Goal: Task Accomplishment & Management: Complete application form

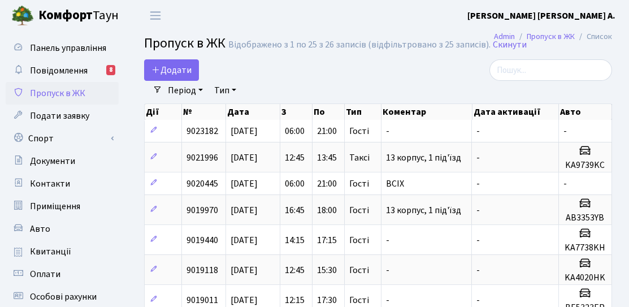
select select "25"
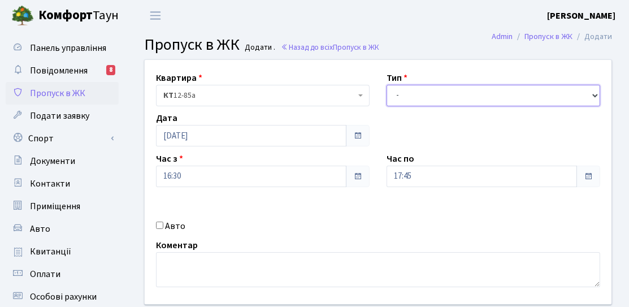
click at [420, 89] on select "- Доставка Таксі Гості Сервіс" at bounding box center [494, 95] width 214 height 21
select select "2"
click at [387, 85] on select "- Доставка Таксі Гості Сервіс" at bounding box center [494, 95] width 214 height 21
click at [463, 98] on select "- Доставка Таксі Гості Сервіс" at bounding box center [494, 95] width 214 height 21
click at [375, 159] on div "Час з 16:30" at bounding box center [263, 169] width 231 height 35
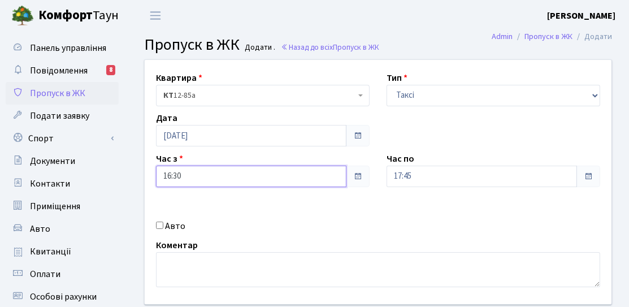
click at [197, 166] on input "16:30" at bounding box center [251, 176] width 191 height 21
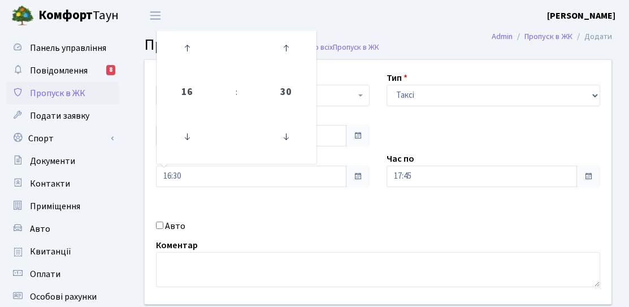
click at [327, 213] on div "Квартира <b>КТ</b>&nbsp;&nbsp;&nbsp;&nbsp;12-85а КТ 12-85а Тип - Доставка Таксі…" at bounding box center [378, 182] width 484 height 244
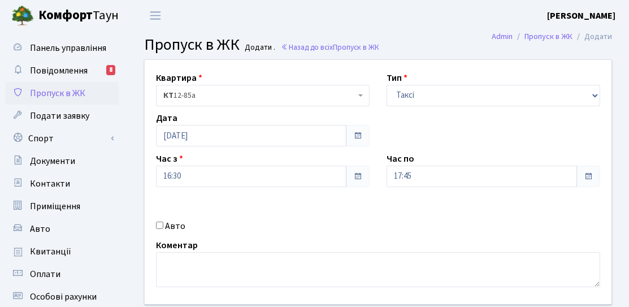
click at [161, 226] on input "Авто" at bounding box center [159, 225] width 7 height 7
checkbox input "true"
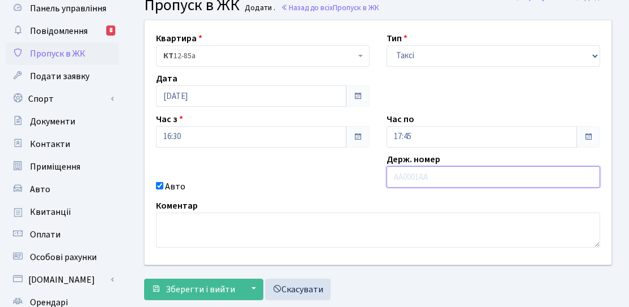
scroll to position [57, 0]
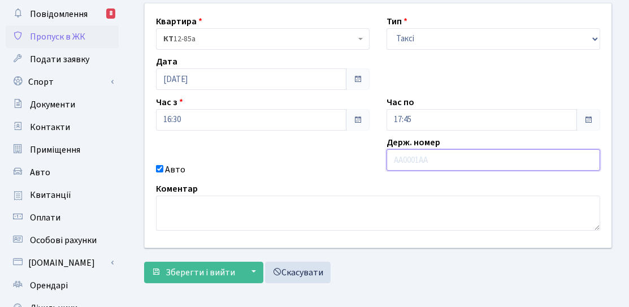
paste input "AI3586IC"
type input "AI3586IC"
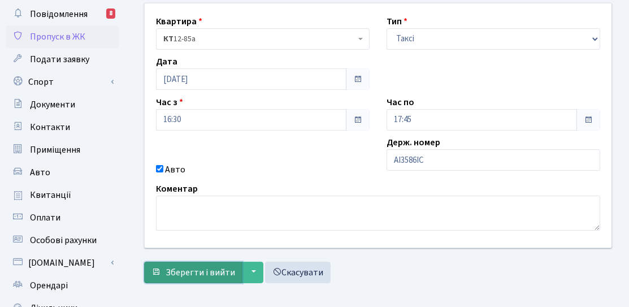
click at [211, 276] on span "Зберегти і вийти" at bounding box center [201, 272] width 70 height 12
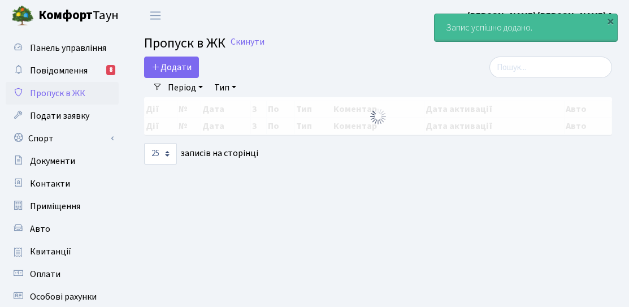
select select "25"
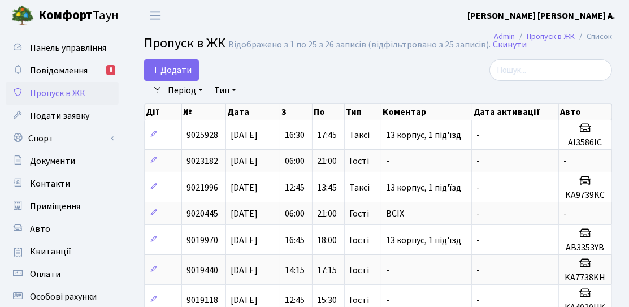
click at [208, 138] on span "9025928" at bounding box center [203, 135] width 32 height 12
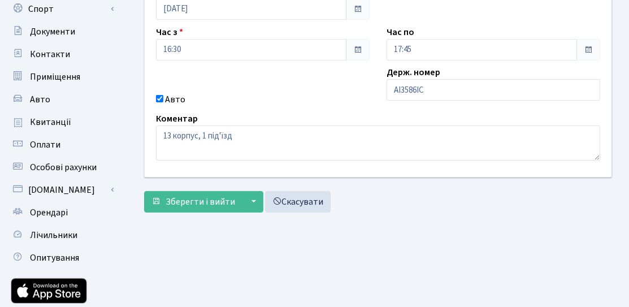
scroll to position [201, 0]
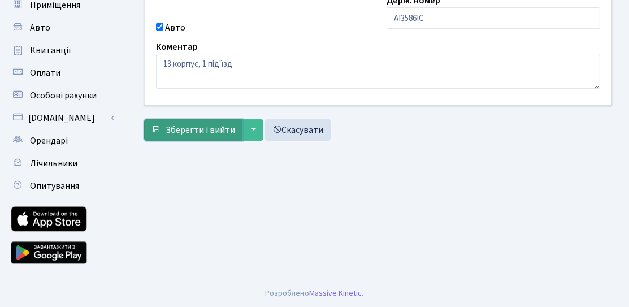
click at [196, 133] on span "Зберегти і вийти" at bounding box center [201, 130] width 70 height 12
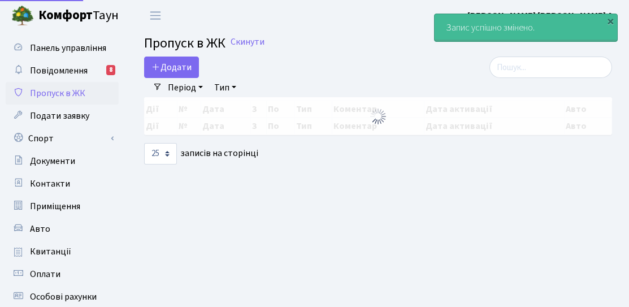
select select "25"
